Goal: Task Accomplishment & Management: Use online tool/utility

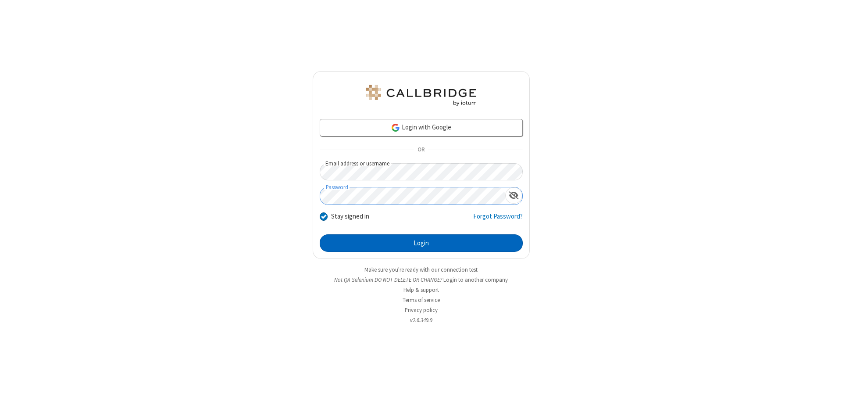
click at [421, 243] on button "Login" at bounding box center [421, 243] width 203 height 18
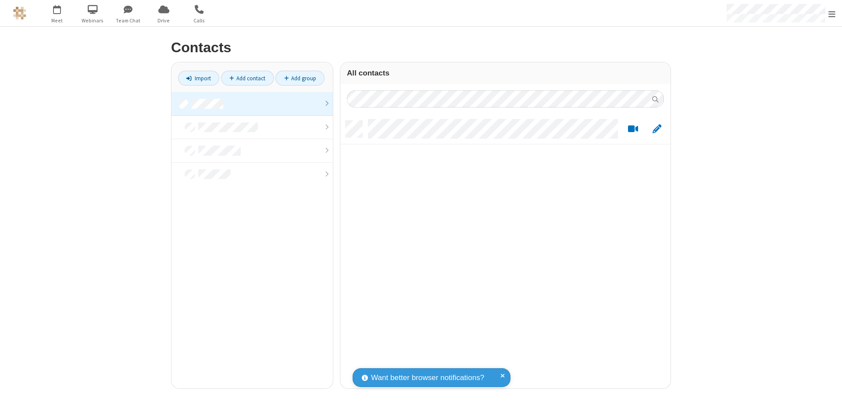
scroll to position [267, 324]
click at [252, 103] on link at bounding box center [251, 104] width 161 height 24
click at [199, 78] on link "Import" at bounding box center [198, 78] width 41 height 15
